Goal: Task Accomplishment & Management: Use online tool/utility

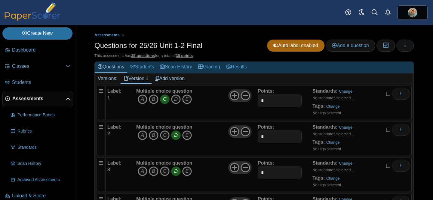
click at [168, 77] on link "Add version" at bounding box center [169, 79] width 36 height 10
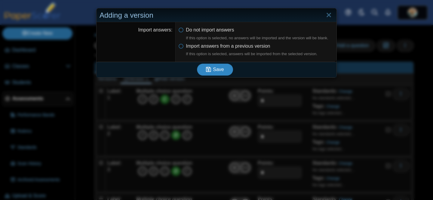
click at [209, 70] on icon "submit" at bounding box center [208, 70] width 5 height 6
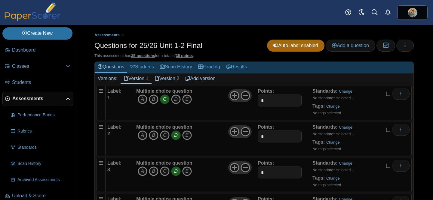
click at [167, 81] on link "Version 2" at bounding box center [166, 79] width 31 height 10
click at [153, 100] on icon "B" at bounding box center [154, 100] width 10 height 10
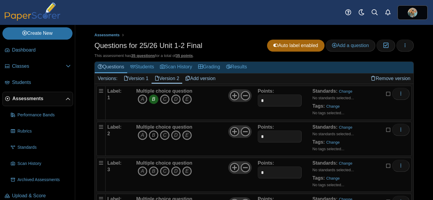
click at [154, 136] on icon "B" at bounding box center [154, 136] width 10 height 10
click at [145, 173] on icon "A" at bounding box center [143, 172] width 10 height 10
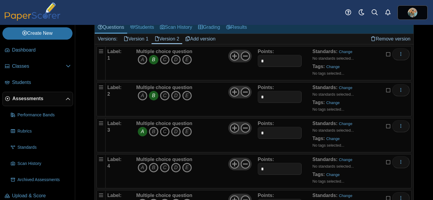
scroll to position [50, 0]
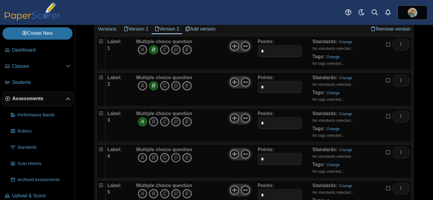
click at [176, 160] on icon "D" at bounding box center [176, 158] width 10 height 10
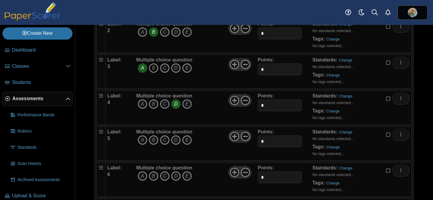
scroll to position [111, 0]
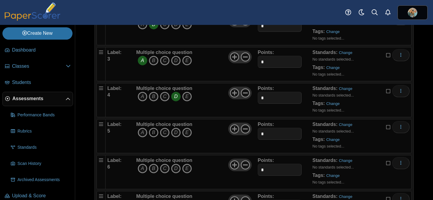
click at [153, 133] on icon "B" at bounding box center [154, 133] width 10 height 10
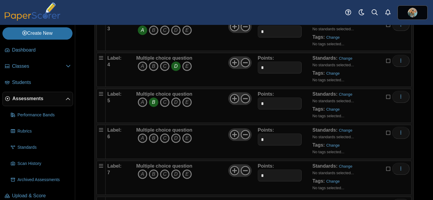
scroll to position [143, 0]
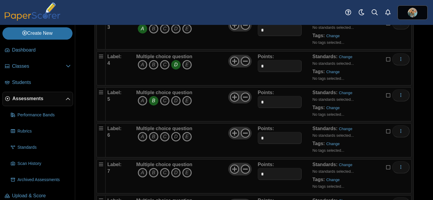
click at [175, 137] on icon "D" at bounding box center [176, 137] width 10 height 10
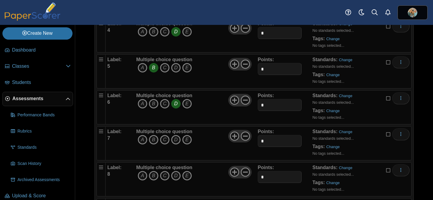
scroll to position [176, 0]
click at [144, 140] on icon "A" at bounding box center [143, 140] width 10 height 10
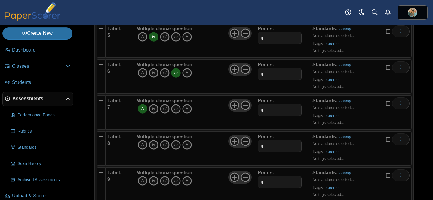
scroll to position [224, 0]
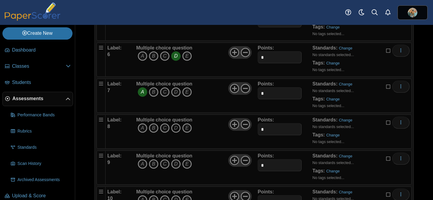
click at [175, 130] on icon "D" at bounding box center [176, 129] width 10 height 10
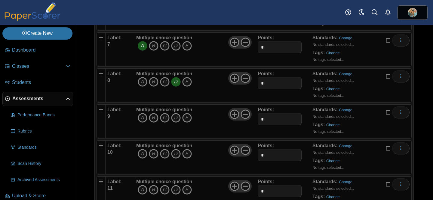
scroll to position [271, 0]
click at [164, 117] on icon "C" at bounding box center [165, 117] width 10 height 10
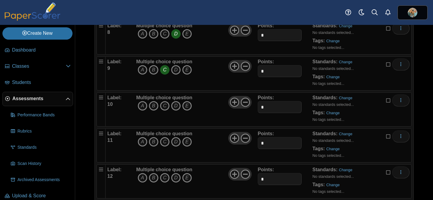
scroll to position [320, 0]
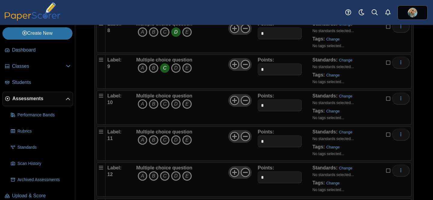
click at [143, 105] on icon "A" at bounding box center [143, 104] width 10 height 10
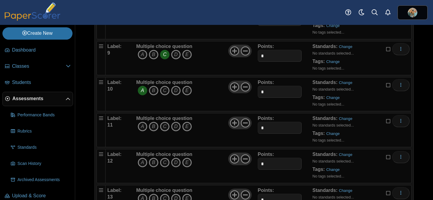
scroll to position [339, 0]
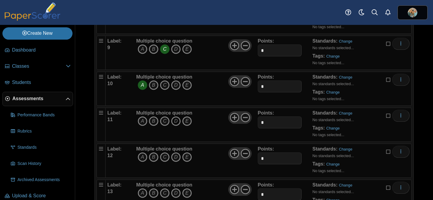
click at [174, 123] on icon "D" at bounding box center [176, 122] width 10 height 10
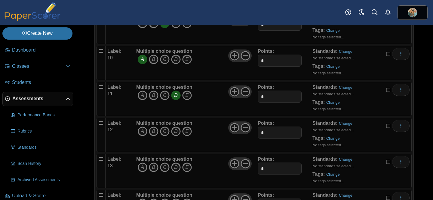
scroll to position [365, 0]
click at [144, 132] on icon "A" at bounding box center [143, 132] width 10 height 10
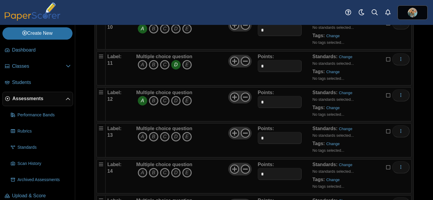
scroll to position [397, 0]
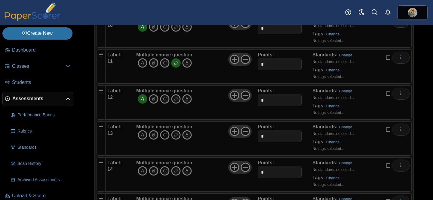
click at [165, 136] on icon "C" at bounding box center [165, 135] width 10 height 10
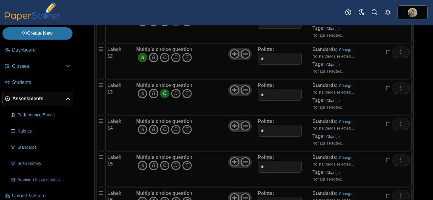
scroll to position [440, 0]
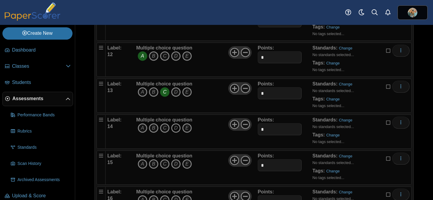
click at [176, 126] on icon "D" at bounding box center [176, 129] width 10 height 10
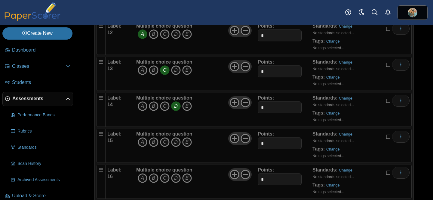
scroll to position [468, 0]
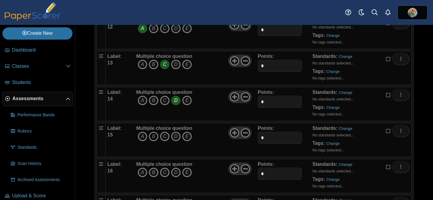
click at [153, 135] on icon "B" at bounding box center [154, 137] width 10 height 10
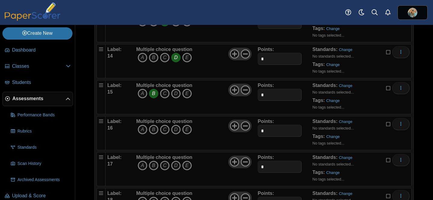
scroll to position [512, 0]
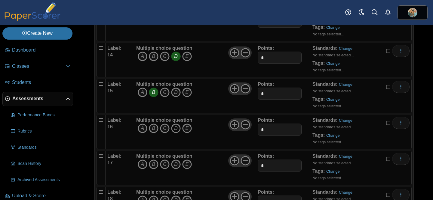
click at [174, 130] on icon "D" at bounding box center [176, 129] width 10 height 10
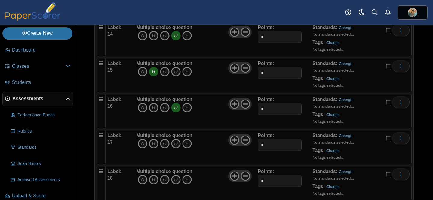
scroll to position [536, 0]
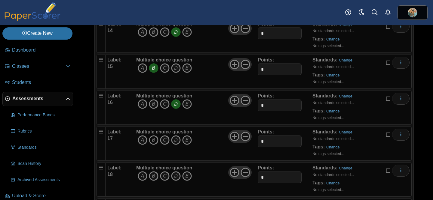
click at [155, 140] on icon "B" at bounding box center [154, 141] width 10 height 10
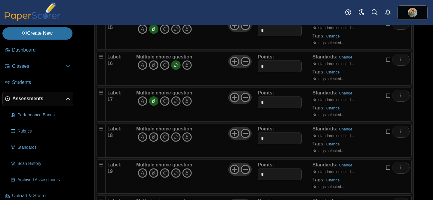
scroll to position [589, 0]
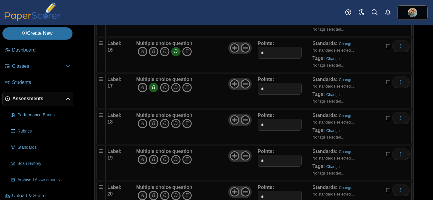
click at [142, 123] on icon "A" at bounding box center [143, 124] width 10 height 10
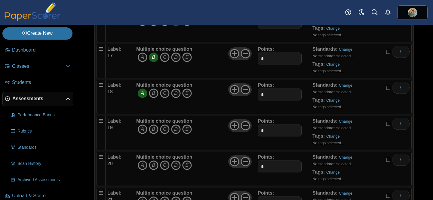
scroll to position [620, 0]
click at [175, 128] on icon "D" at bounding box center [176, 129] width 10 height 10
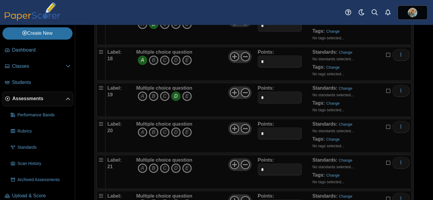
scroll to position [653, 0]
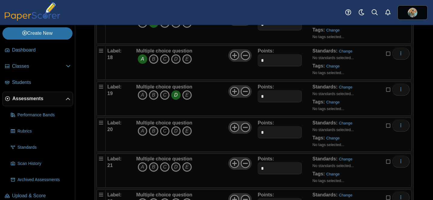
click at [164, 130] on icon "C" at bounding box center [165, 132] width 10 height 10
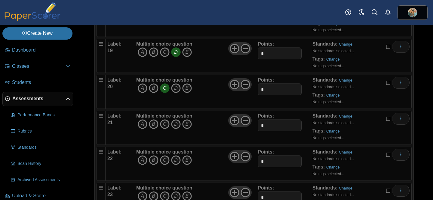
scroll to position [699, 0]
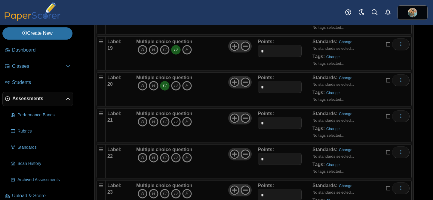
click at [176, 123] on icon "D" at bounding box center [176, 122] width 10 height 10
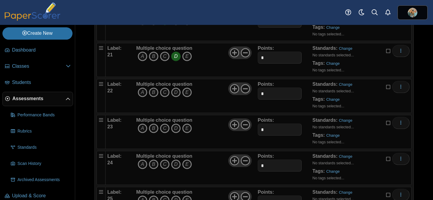
scroll to position [765, 0]
click at [142, 91] on icon "A" at bounding box center [143, 92] width 10 height 10
click at [165, 128] on icon "C" at bounding box center [165, 128] width 10 height 10
click at [142, 164] on icon "A" at bounding box center [143, 164] width 10 height 10
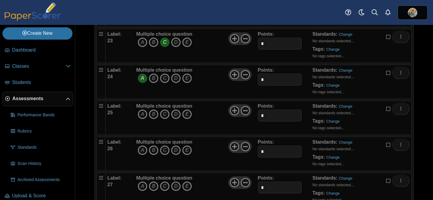
scroll to position [853, 0]
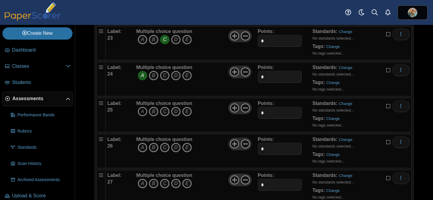
click at [142, 113] on icon "A" at bounding box center [143, 112] width 10 height 10
click at [178, 148] on icon "D" at bounding box center [176, 148] width 10 height 10
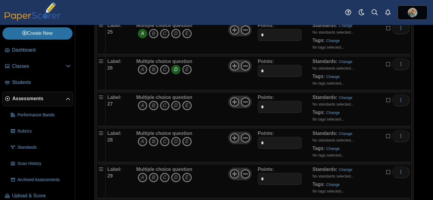
scroll to position [932, 0]
click at [153, 105] on icon "B" at bounding box center [154, 106] width 10 height 10
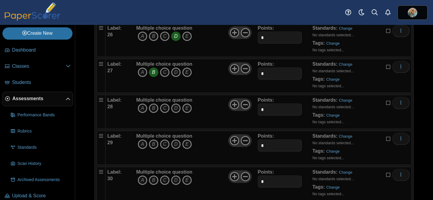
scroll to position [965, 0]
click at [140, 108] on icon "A" at bounding box center [143, 108] width 10 height 10
click at [143, 146] on icon "A" at bounding box center [143, 144] width 10 height 10
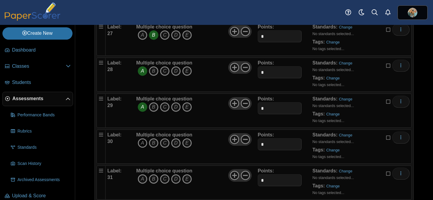
click at [142, 146] on icon "A" at bounding box center [143, 144] width 10 height 10
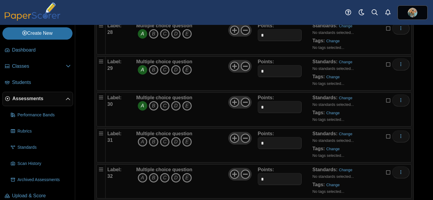
scroll to position [1042, 0]
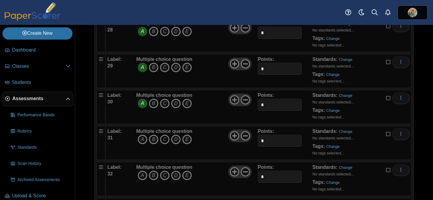
click at [164, 140] on icon "C" at bounding box center [165, 140] width 10 height 10
click at [166, 176] on icon "C" at bounding box center [165, 176] width 10 height 10
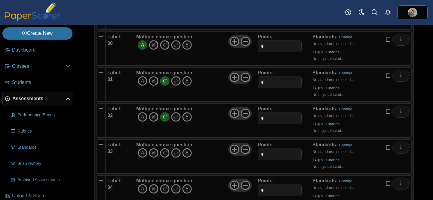
scroll to position [1101, 0]
click at [177, 153] on icon "D" at bounding box center [176, 153] width 10 height 10
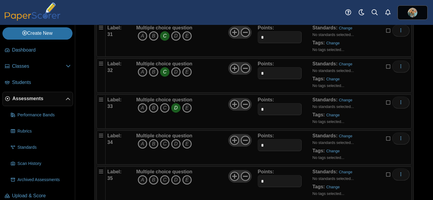
scroll to position [1147, 0]
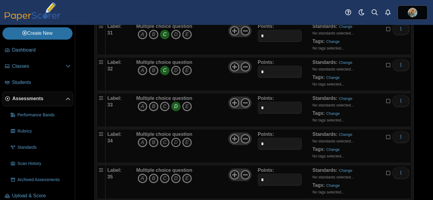
click at [175, 141] on icon "D" at bounding box center [176, 143] width 10 height 10
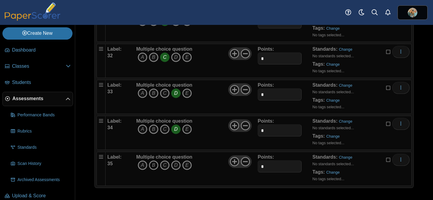
click at [153, 167] on icon "B" at bounding box center [154, 166] width 10 height 10
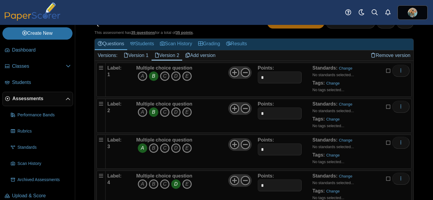
scroll to position [0, 0]
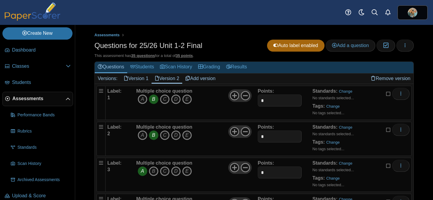
click at [208, 79] on link "Add version" at bounding box center [200, 79] width 36 height 10
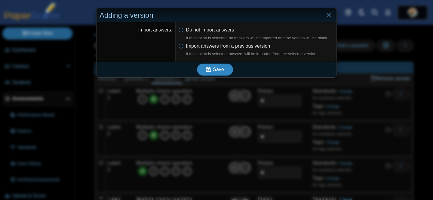
click at [215, 72] on span "Save" at bounding box center [218, 69] width 11 height 5
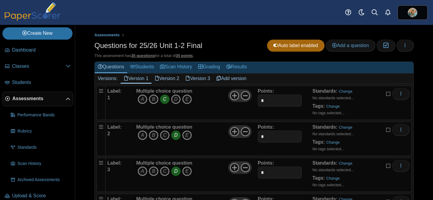
click at [201, 77] on link "Version 3" at bounding box center [197, 79] width 31 height 10
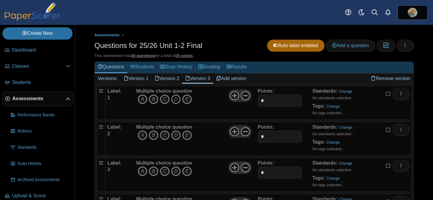
click at [175, 102] on icon "D" at bounding box center [176, 100] width 10 height 10
click at [165, 135] on icon "C" at bounding box center [165, 136] width 10 height 10
click at [165, 174] on icon "C" at bounding box center [165, 172] width 10 height 10
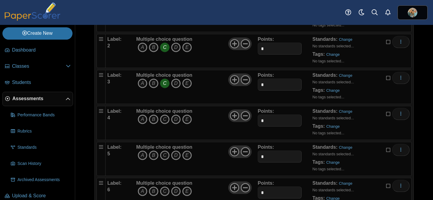
scroll to position [93, 0]
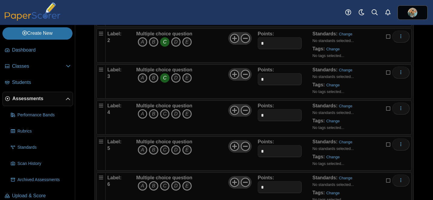
click at [141, 114] on icon "A" at bounding box center [143, 114] width 10 height 10
click at [165, 151] on icon "C" at bounding box center [165, 150] width 10 height 10
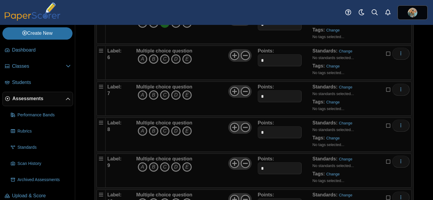
scroll to position [223, 0]
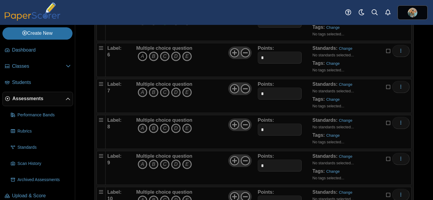
click at [141, 56] on icon "A" at bounding box center [143, 57] width 10 height 10
click at [153, 92] on icon "B" at bounding box center [154, 93] width 10 height 10
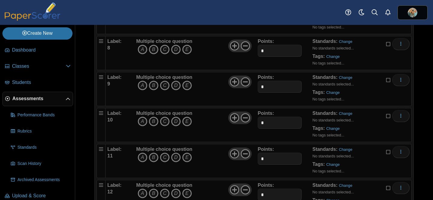
scroll to position [303, 0]
click at [166, 48] on icon "C" at bounding box center [165, 49] width 10 height 10
click at [166, 85] on icon "C" at bounding box center [165, 85] width 10 height 10
click at [141, 86] on icon "A" at bounding box center [143, 86] width 10 height 10
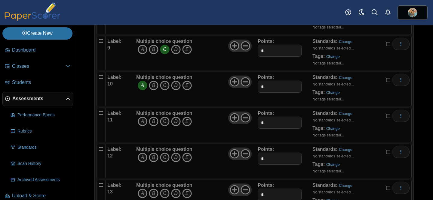
click at [154, 124] on icon "B" at bounding box center [154, 122] width 10 height 10
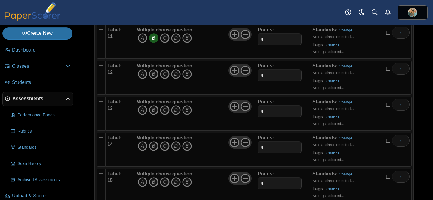
scroll to position [423, 0]
click at [165, 75] on icon "C" at bounding box center [165, 74] width 10 height 10
click at [142, 109] on icon "A" at bounding box center [143, 110] width 10 height 10
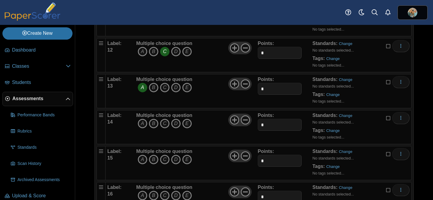
scroll to position [445, 0]
click at [164, 123] on icon "C" at bounding box center [165, 123] width 10 height 10
click at [174, 160] on icon "D" at bounding box center [176, 159] width 10 height 10
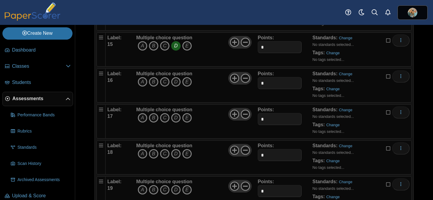
scroll to position [560, 0]
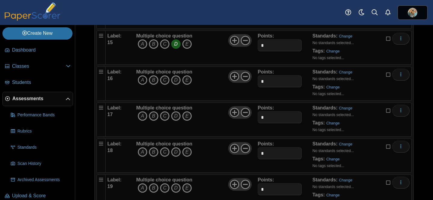
click at [141, 81] on icon "A" at bounding box center [143, 80] width 10 height 10
click at [175, 117] on icon "D" at bounding box center [176, 116] width 10 height 10
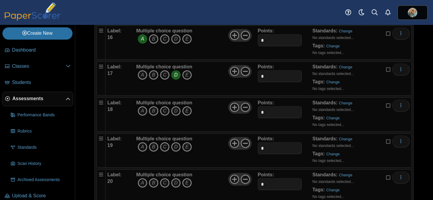
scroll to position [602, 0]
click at [166, 112] on icon "C" at bounding box center [165, 111] width 10 height 10
click at [175, 149] on icon "D" at bounding box center [176, 147] width 10 height 10
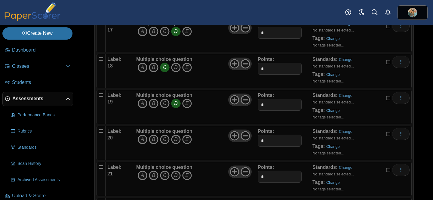
scroll to position [646, 0]
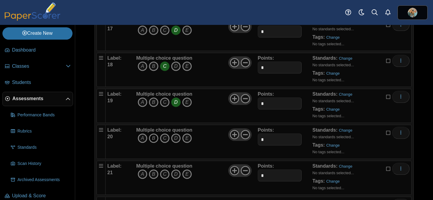
click at [152, 139] on icon "B" at bounding box center [154, 139] width 10 height 10
click at [164, 175] on icon "C" at bounding box center [165, 175] width 10 height 10
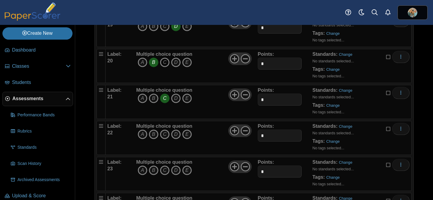
scroll to position [725, 0]
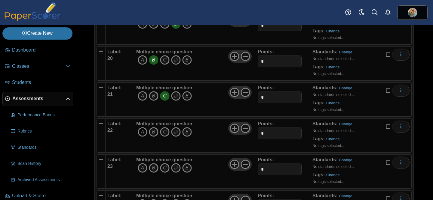
click at [142, 135] on icon "A" at bounding box center [143, 132] width 10 height 10
click at [144, 169] on icon "A" at bounding box center [143, 168] width 10 height 10
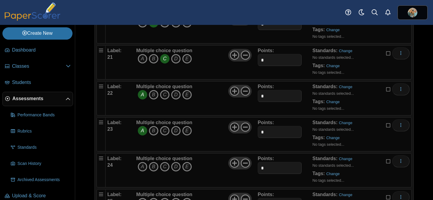
scroll to position [766, 0]
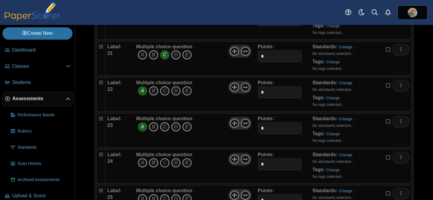
click at [165, 164] on icon "C" at bounding box center [165, 163] width 10 height 10
click at [144, 196] on icon "A" at bounding box center [143, 199] width 10 height 10
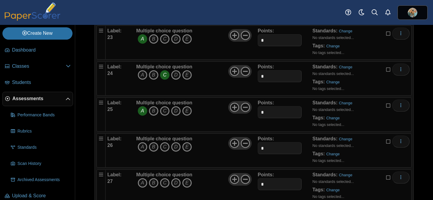
scroll to position [854, 0]
click at [142, 145] on icon "A" at bounding box center [143, 147] width 10 height 10
click at [154, 182] on icon "B" at bounding box center [154, 183] width 10 height 10
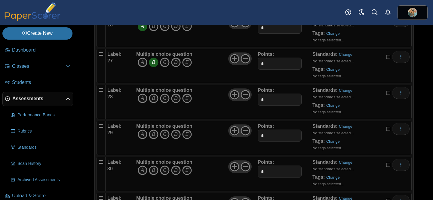
scroll to position [975, 0]
click at [142, 99] on icon "A" at bounding box center [143, 98] width 10 height 10
click at [165, 133] on icon "C" at bounding box center [165, 134] width 10 height 10
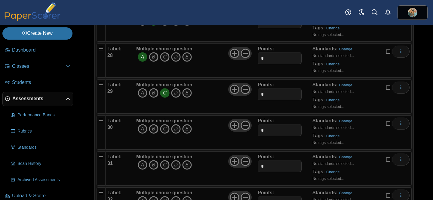
scroll to position [1016, 0]
click at [177, 130] on icon "D" at bounding box center [176, 129] width 10 height 10
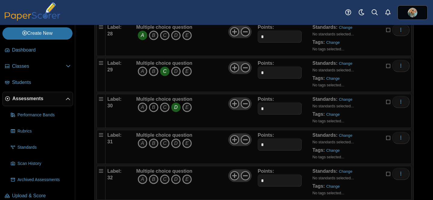
scroll to position [1039, 0]
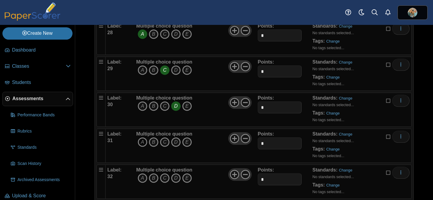
click at [143, 142] on icon "A" at bounding box center [143, 143] width 10 height 10
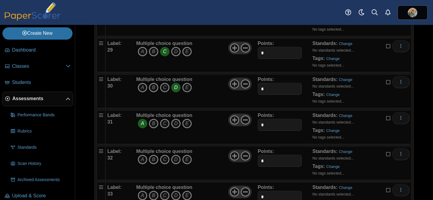
scroll to position [1064, 0]
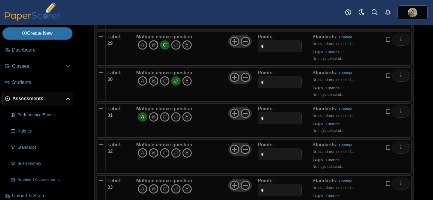
click at [165, 153] on icon "C" at bounding box center [165, 153] width 10 height 10
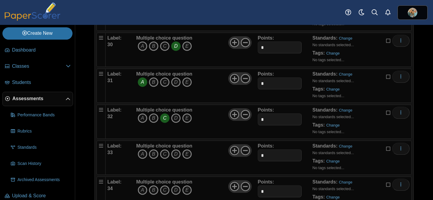
scroll to position [1099, 0]
click at [165, 153] on icon "C" at bounding box center [165, 154] width 10 height 10
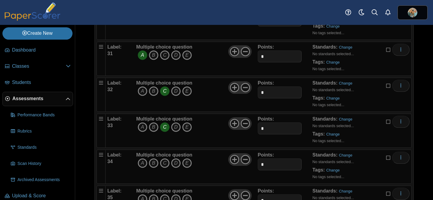
scroll to position [1128, 0]
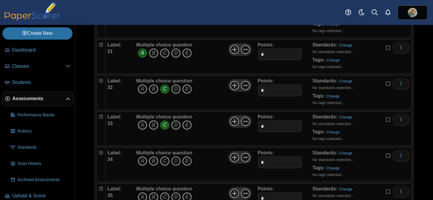
click at [175, 159] on icon "D" at bounding box center [176, 162] width 10 height 10
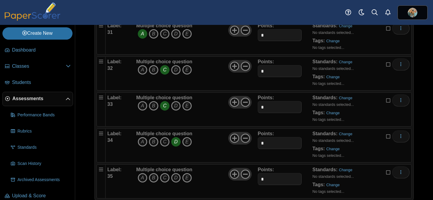
scroll to position [1149, 0]
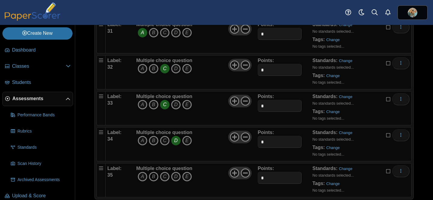
click at [154, 176] on icon "B" at bounding box center [154, 177] width 10 height 10
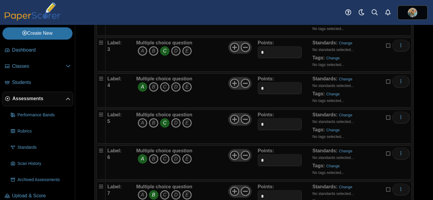
scroll to position [0, 0]
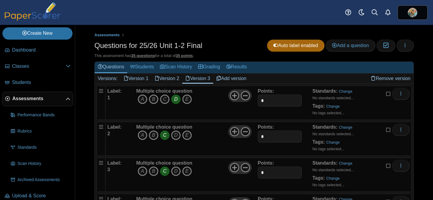
click at [228, 78] on link "Add version" at bounding box center [231, 79] width 36 height 10
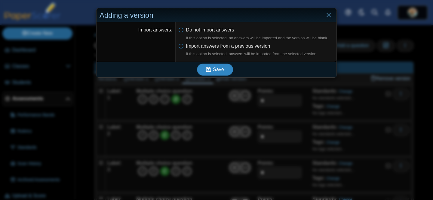
click at [216, 68] on span "Save" at bounding box center [218, 69] width 11 height 5
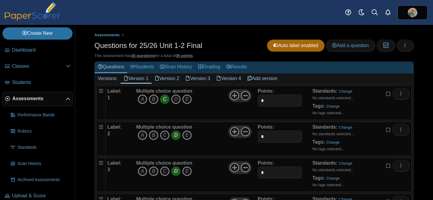
click at [230, 79] on link "Version 4" at bounding box center [228, 79] width 31 height 10
click at [153, 99] on icon "B" at bounding box center [154, 100] width 10 height 10
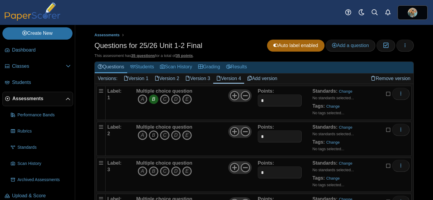
click at [154, 136] on icon "B" at bounding box center [154, 136] width 10 height 10
click at [166, 172] on icon "C" at bounding box center [165, 172] width 10 height 10
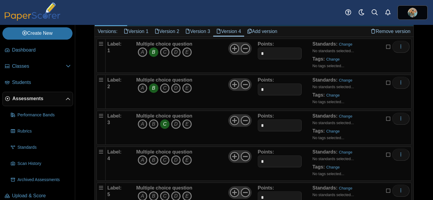
scroll to position [49, 0]
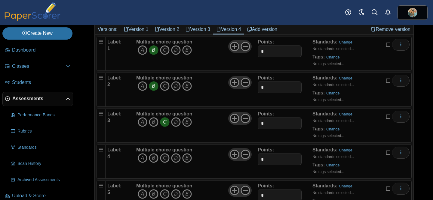
click at [142, 156] on icon "A" at bounding box center [143, 159] width 10 height 10
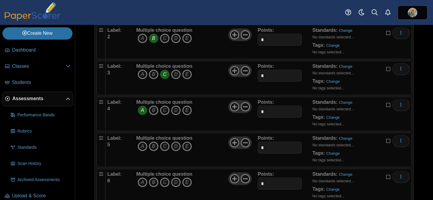
scroll to position [100, 0]
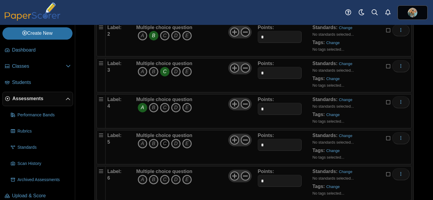
click at [165, 144] on icon "C" at bounding box center [165, 144] width 10 height 10
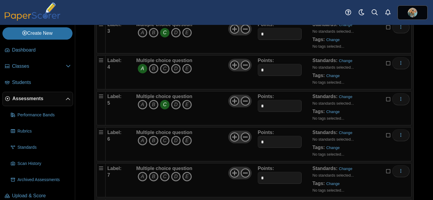
scroll to position [141, 0]
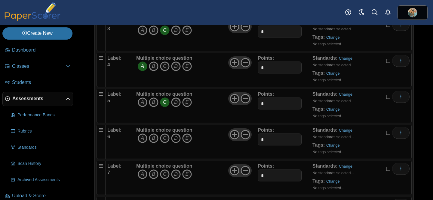
click at [175, 139] on icon "D" at bounding box center [176, 139] width 10 height 10
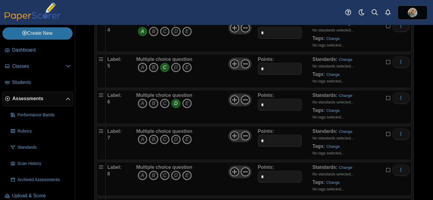
scroll to position [177, 0]
click at [155, 140] on icon "B" at bounding box center [154, 139] width 10 height 10
click at [156, 175] on icon "B" at bounding box center [154, 175] width 10 height 10
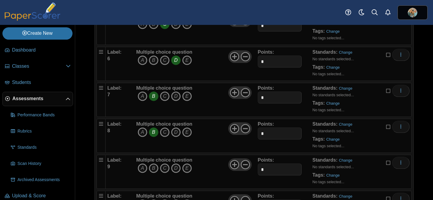
scroll to position [225, 0]
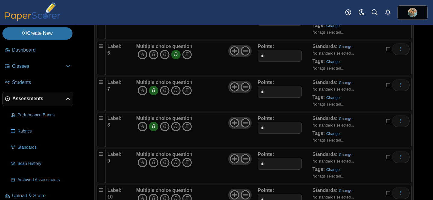
click at [153, 163] on icon "B" at bounding box center [154, 163] width 10 height 10
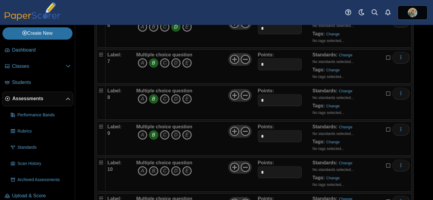
scroll to position [254, 0]
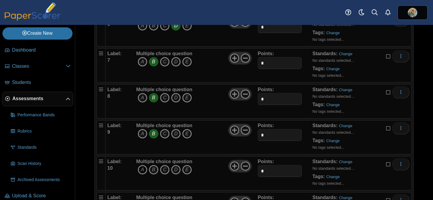
click at [141, 171] on icon "A" at bounding box center [143, 170] width 10 height 10
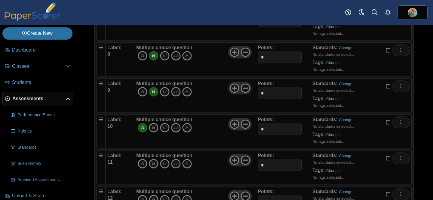
scroll to position [305, 0]
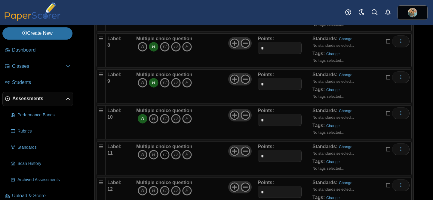
click at [164, 156] on icon "C" at bounding box center [165, 155] width 10 height 10
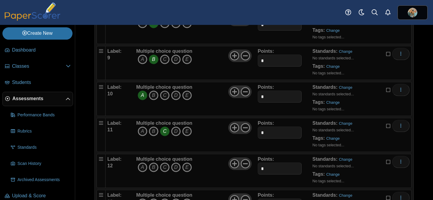
scroll to position [332, 0]
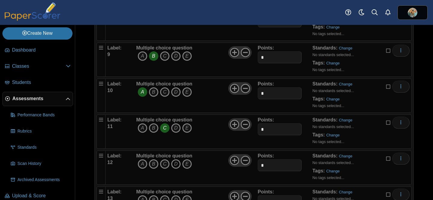
click at [178, 164] on icon "D" at bounding box center [176, 165] width 10 height 10
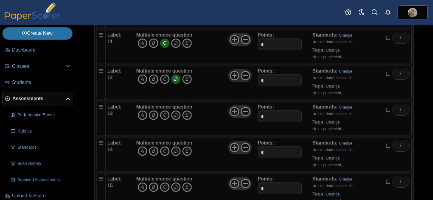
scroll to position [418, 0]
click at [165, 114] on icon "C" at bounding box center [165, 114] width 10 height 10
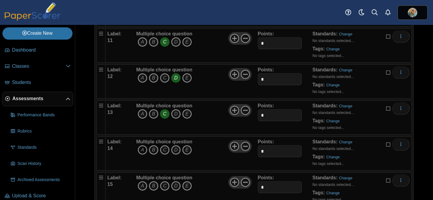
click at [144, 150] on icon "A" at bounding box center [143, 150] width 10 height 10
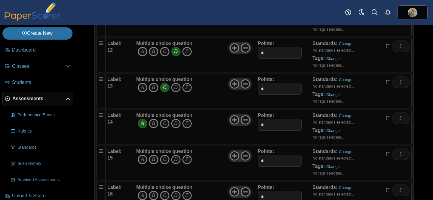
scroll to position [445, 0]
click at [177, 160] on icon "D" at bounding box center [176, 159] width 10 height 10
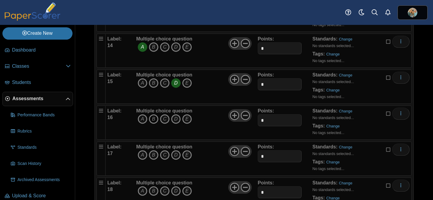
click at [154, 122] on icon "B" at bounding box center [154, 119] width 10 height 10
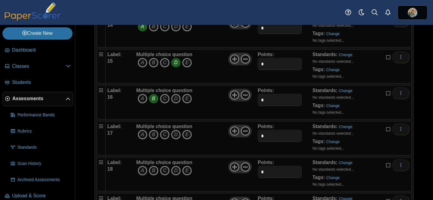
scroll to position [542, 0]
click at [142, 133] on icon "A" at bounding box center [143, 134] width 10 height 10
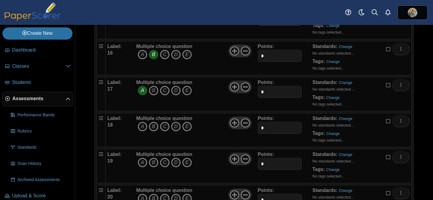
scroll to position [587, 0]
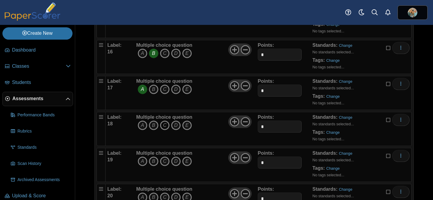
click at [166, 124] on icon "C" at bounding box center [165, 126] width 10 height 10
click at [165, 162] on icon "C" at bounding box center [165, 162] width 10 height 10
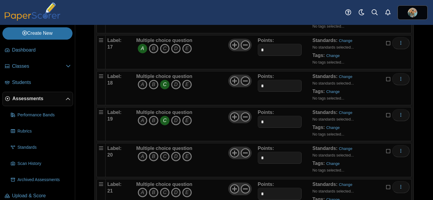
scroll to position [630, 0]
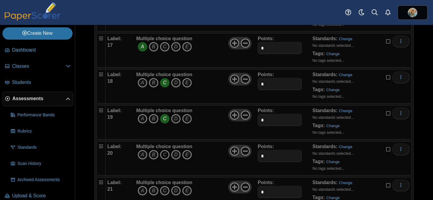
click at [163, 154] on icon "C" at bounding box center [165, 155] width 10 height 10
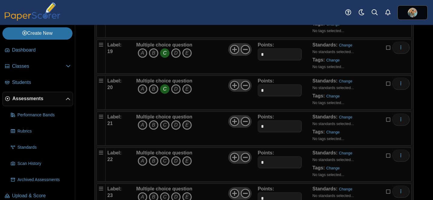
scroll to position [696, 0]
click at [141, 127] on icon "A" at bounding box center [143, 125] width 10 height 10
click at [156, 162] on icon "B" at bounding box center [154, 161] width 10 height 10
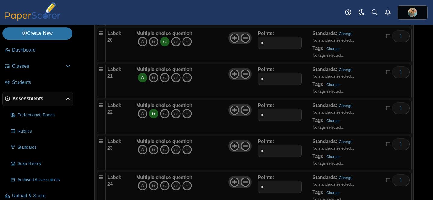
scroll to position [745, 0]
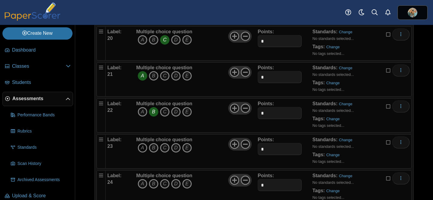
click at [141, 150] on icon "A" at bounding box center [143, 148] width 10 height 10
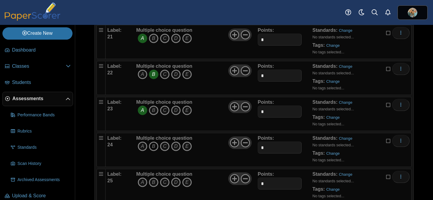
click at [154, 148] on icon "B" at bounding box center [154, 147] width 10 height 10
click at [154, 185] on icon "B" at bounding box center [154, 183] width 10 height 10
click at [143, 146] on icon "A" at bounding box center [143, 146] width 10 height 10
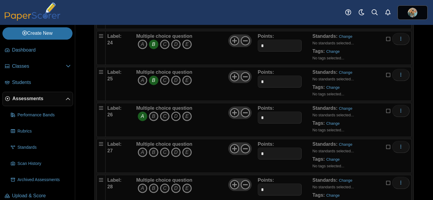
scroll to position [888, 0]
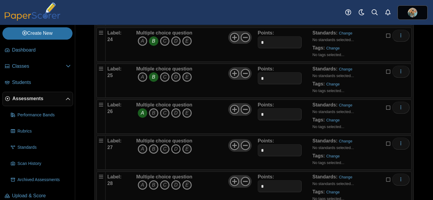
click at [176, 148] on icon "D" at bounding box center [176, 150] width 10 height 10
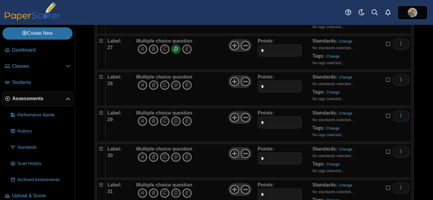
scroll to position [990, 0]
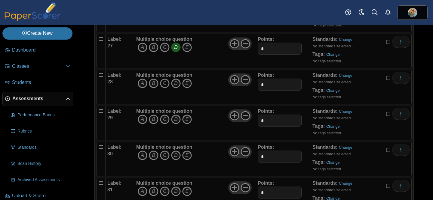
click at [165, 82] on icon "C" at bounding box center [165, 84] width 10 height 10
click at [154, 120] on icon "B" at bounding box center [154, 120] width 10 height 10
click at [154, 155] on icon "B" at bounding box center [154, 156] width 10 height 10
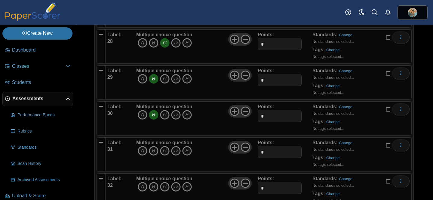
scroll to position [1032, 0]
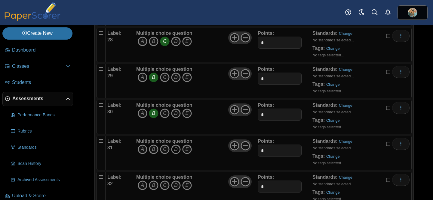
click at [178, 149] on icon "D" at bounding box center [176, 150] width 10 height 10
click at [141, 149] on icon "A" at bounding box center [143, 150] width 10 height 10
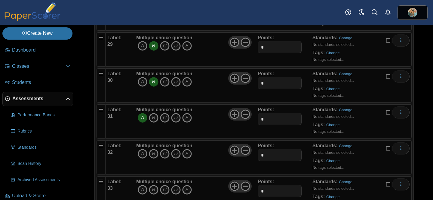
scroll to position [1064, 0]
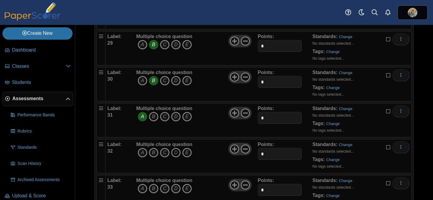
click at [175, 152] on icon "D" at bounding box center [176, 153] width 10 height 10
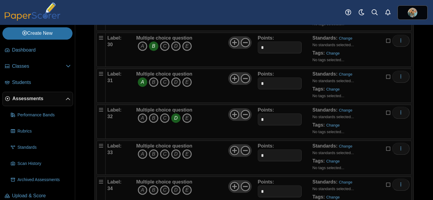
scroll to position [1100, 0]
click at [142, 154] on icon "A" at bounding box center [143, 154] width 10 height 10
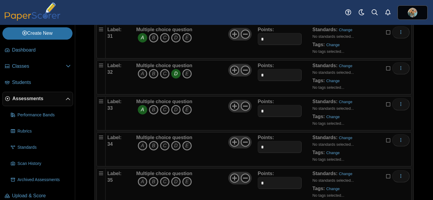
scroll to position [1144, 0]
click at [165, 146] on icon "C" at bounding box center [165, 146] width 10 height 10
click at [166, 185] on icon "C" at bounding box center [165, 182] width 10 height 10
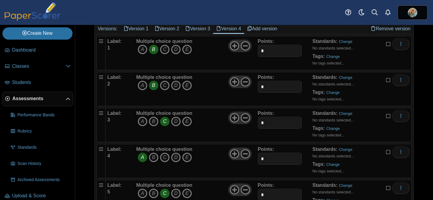
scroll to position [0, 0]
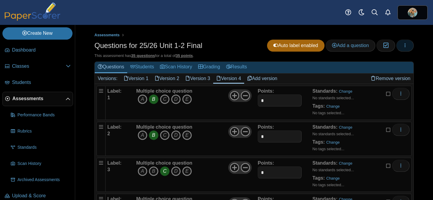
click at [405, 44] on icon "button" at bounding box center [404, 45] width 5 height 5
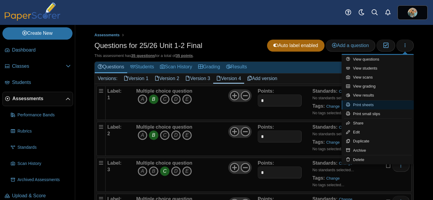
click at [363, 104] on link "Print sheets" at bounding box center [377, 105] width 72 height 9
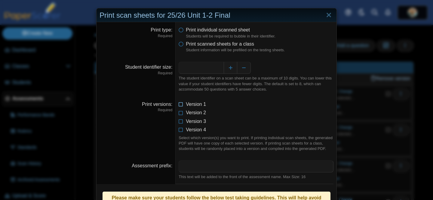
click at [182, 105] on icon at bounding box center [180, 103] width 5 height 4
click at [182, 114] on icon at bounding box center [180, 112] width 5 height 4
click at [182, 123] on icon at bounding box center [180, 120] width 5 height 4
click at [182, 131] on icon at bounding box center [180, 129] width 5 height 4
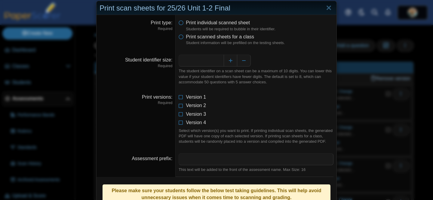
scroll to position [2, 0]
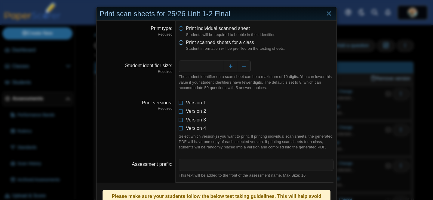
click at [182, 42] on icon at bounding box center [180, 41] width 5 height 4
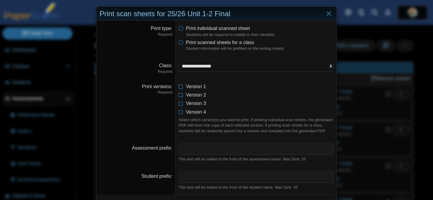
click at [226, 70] on select "**********" at bounding box center [255, 65] width 155 height 11
select select "**********"
click at [178, 60] on select "**********" at bounding box center [255, 65] width 155 height 11
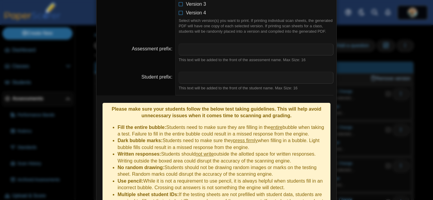
scroll to position [168, 0]
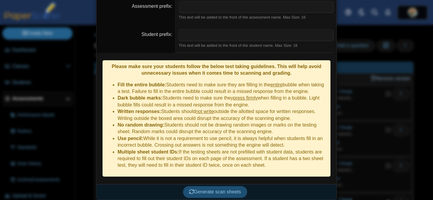
click at [227, 190] on span "Generate scan sheets" at bounding box center [215, 192] width 52 height 5
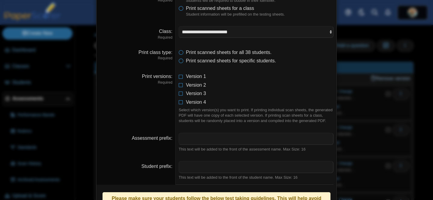
scroll to position [0, 0]
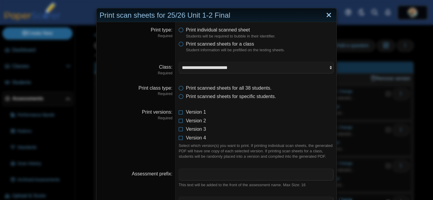
click at [330, 15] on link "Close" at bounding box center [328, 15] width 9 height 10
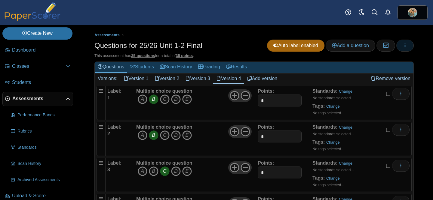
click at [404, 44] on icon "button" at bounding box center [404, 45] width 5 height 5
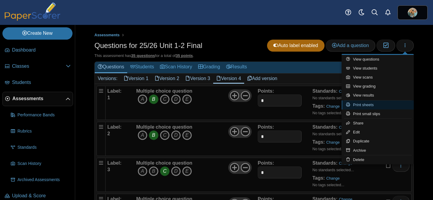
click at [368, 104] on link "Print sheets" at bounding box center [377, 105] width 72 height 9
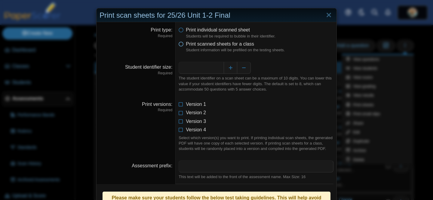
click at [182, 45] on icon at bounding box center [180, 43] width 5 height 4
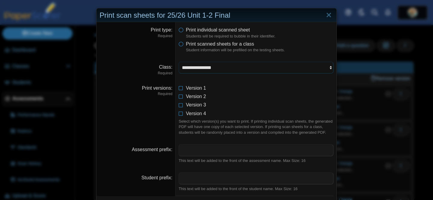
click at [221, 71] on select "**********" at bounding box center [255, 67] width 155 height 11
select select "**********"
click at [178, 62] on select "**********" at bounding box center [255, 67] width 155 height 11
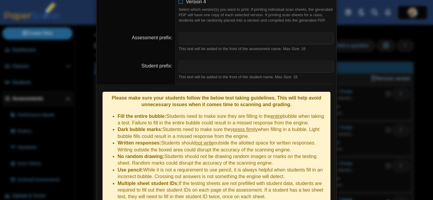
scroll to position [168, 0]
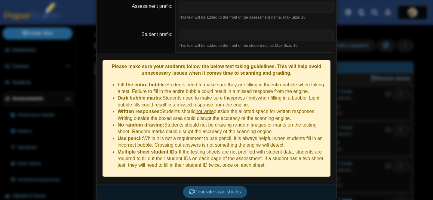
click at [220, 190] on span "Generate scan sheets" at bounding box center [215, 192] width 52 height 5
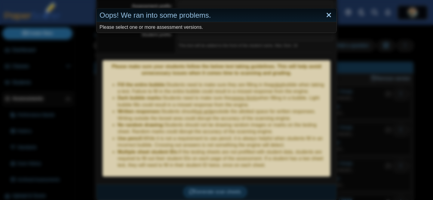
click at [328, 15] on link "Close" at bounding box center [328, 15] width 9 height 10
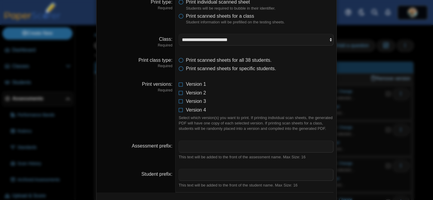
scroll to position [29, 0]
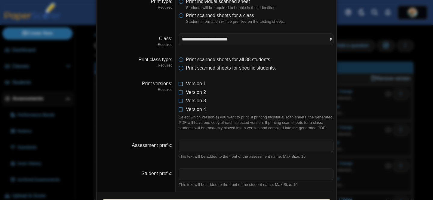
click at [181, 85] on icon at bounding box center [180, 83] width 5 height 4
click at [181, 93] on icon at bounding box center [180, 91] width 5 height 4
click at [181, 102] on icon at bounding box center [180, 100] width 5 height 4
click at [181, 109] on icon at bounding box center [180, 108] width 5 height 4
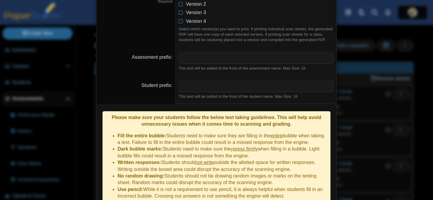
scroll to position [168, 0]
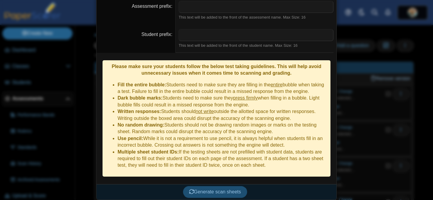
click at [219, 190] on span "Generate scan sheets" at bounding box center [215, 192] width 52 height 5
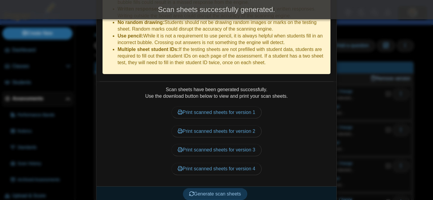
scroll to position [273, 0]
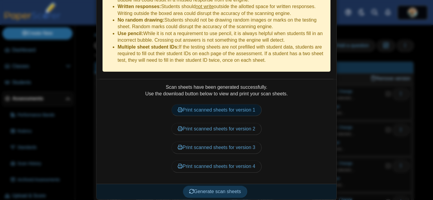
click at [202, 107] on link "Print scanned sheets for version 1" at bounding box center [216, 110] width 90 height 12
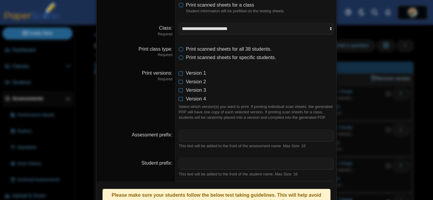
scroll to position [0, 0]
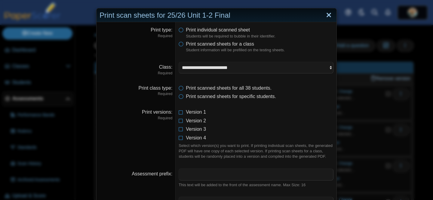
click at [328, 13] on link "Close" at bounding box center [328, 15] width 9 height 10
